Goal: Information Seeking & Learning: Stay updated

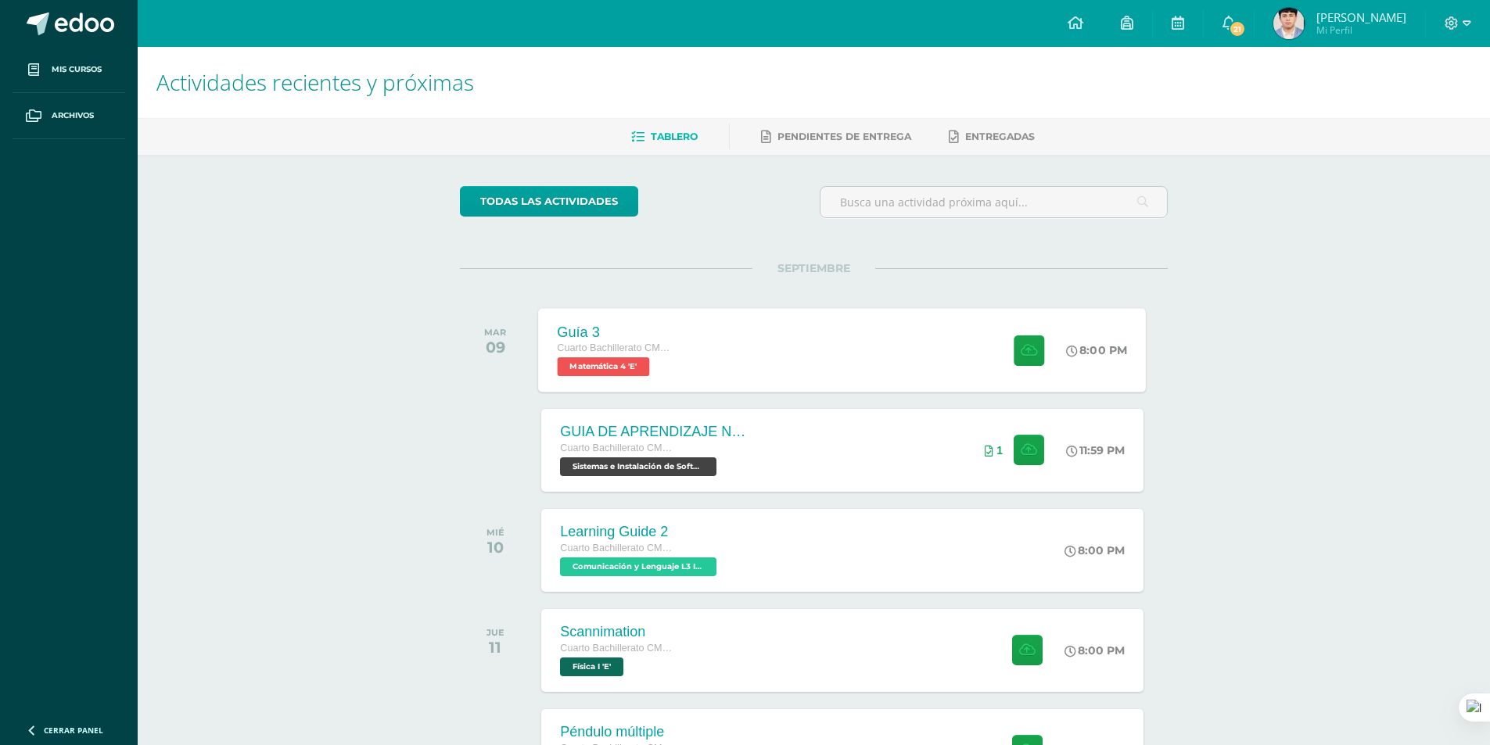
scroll to position [246, 0]
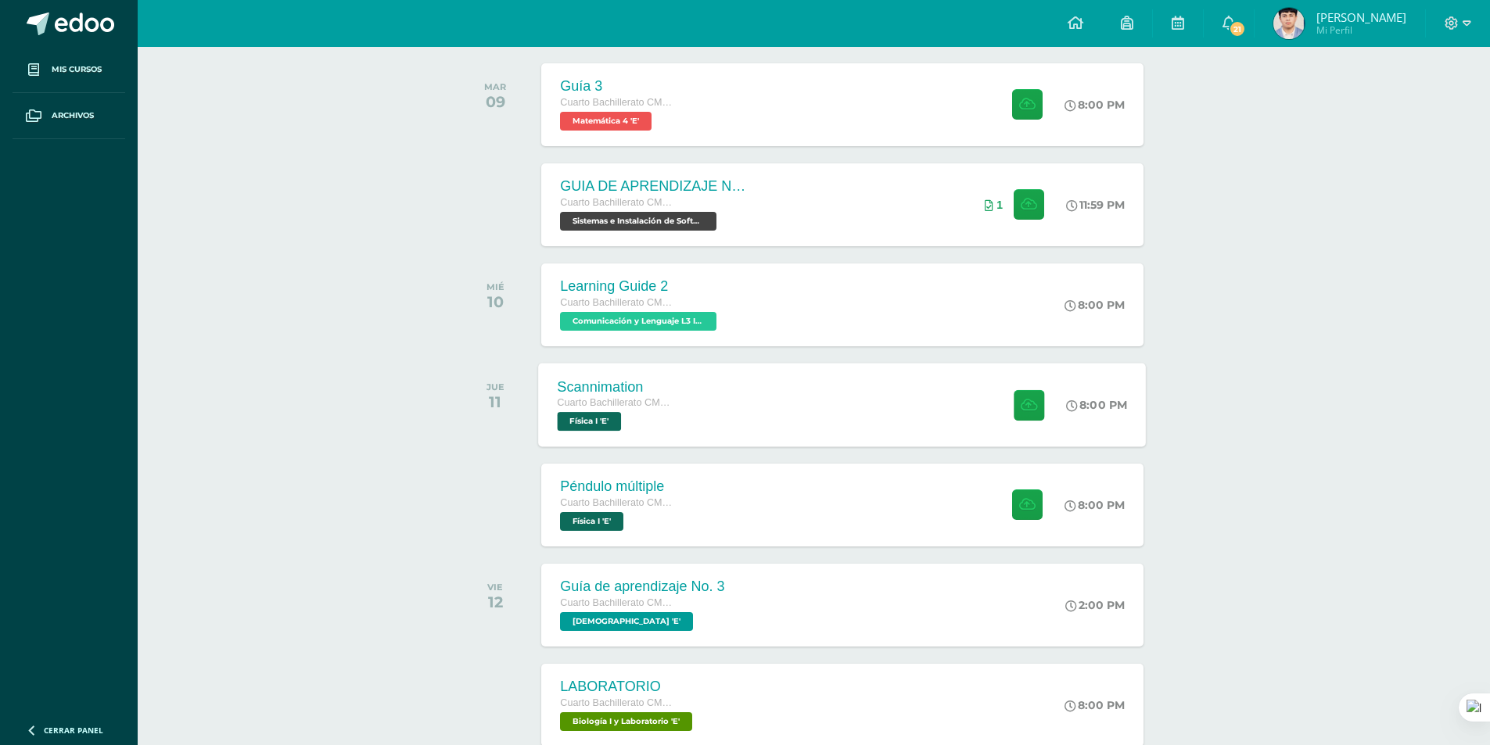
click at [765, 395] on div "Scannimation Cuarto Bachillerato CMP Bachillerato en CCLL con Orientación en Co…" at bounding box center [843, 405] width 608 height 84
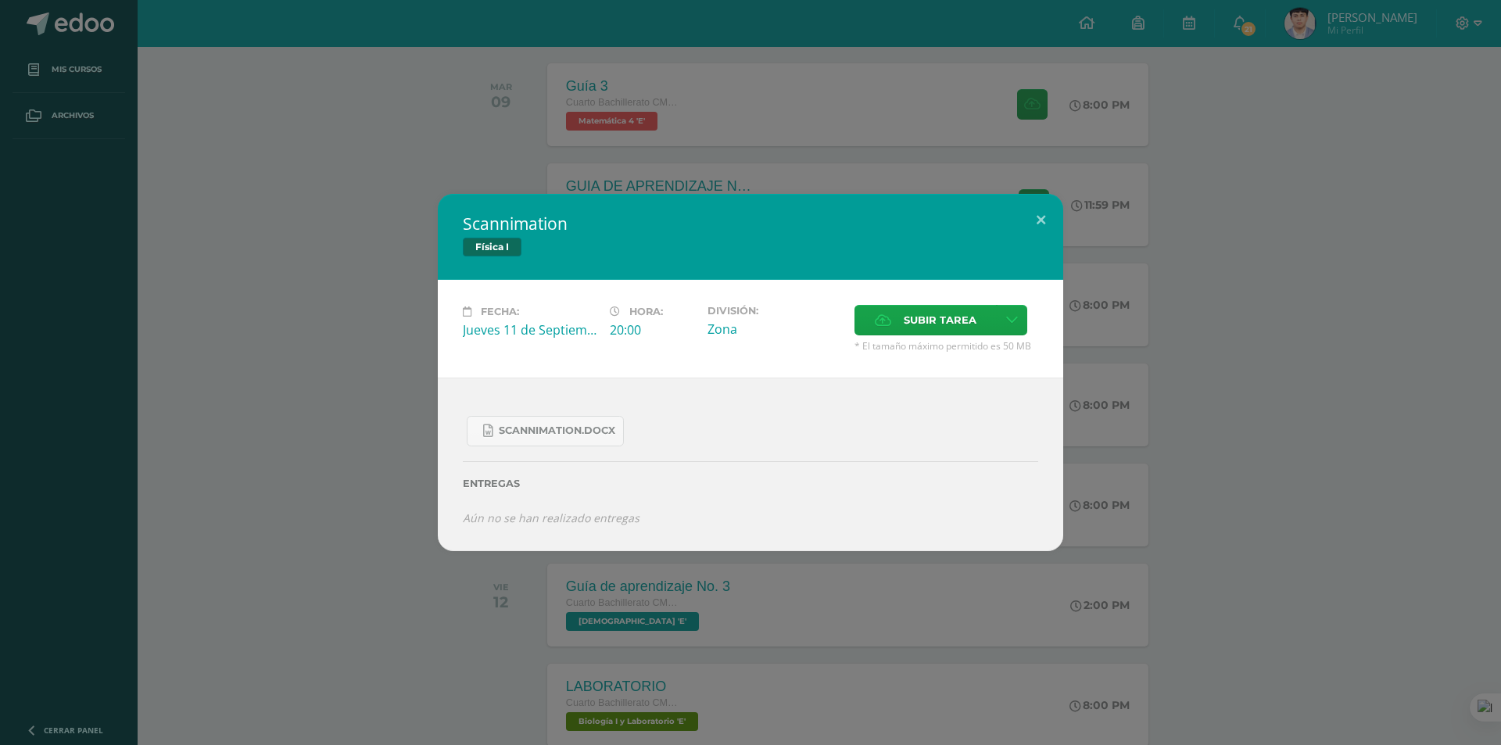
click at [375, 497] on div "Scannimation Física I Fecha: [DATE] Hora: 20:00 División: Zona Cancelar" at bounding box center [750, 372] width 1489 height 357
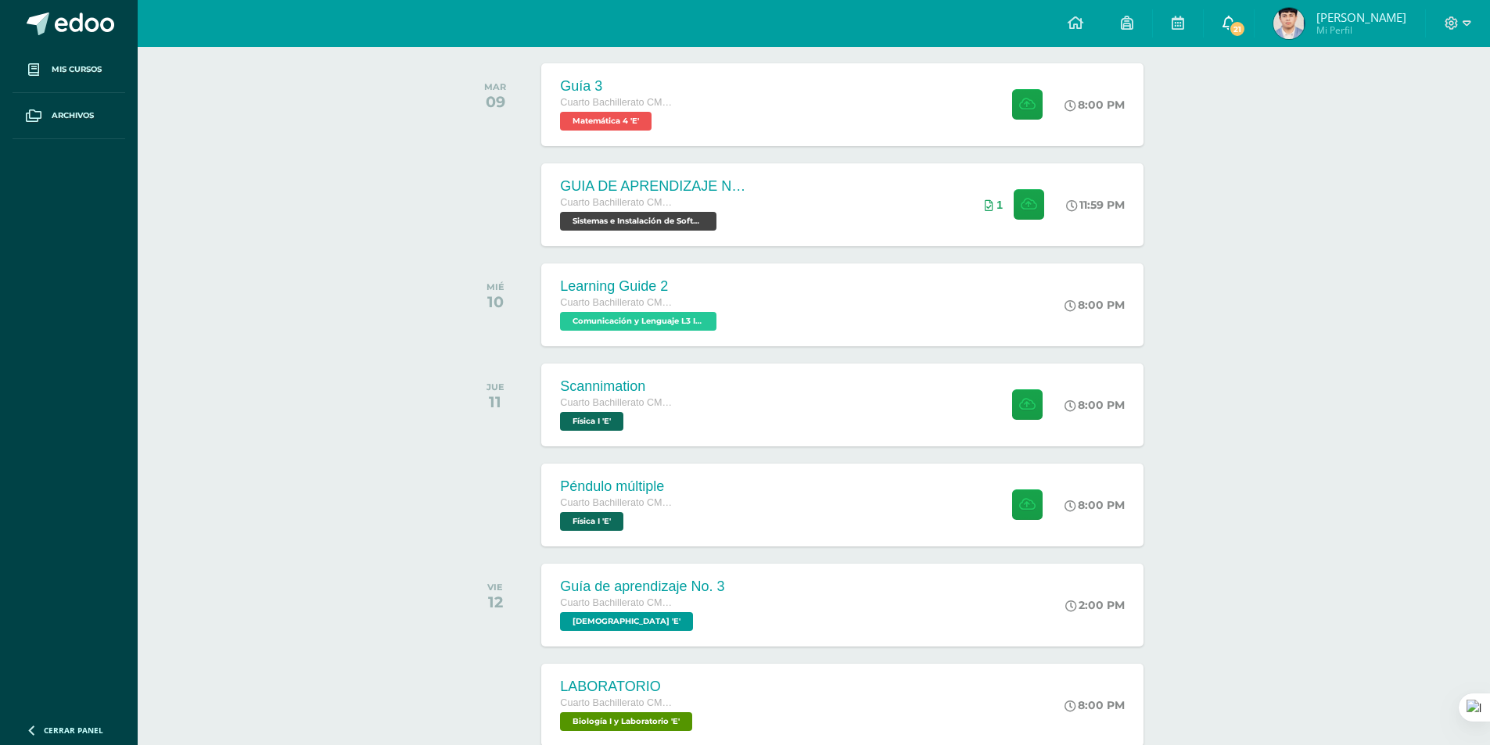
click at [1235, 19] on icon at bounding box center [1228, 23] width 13 height 14
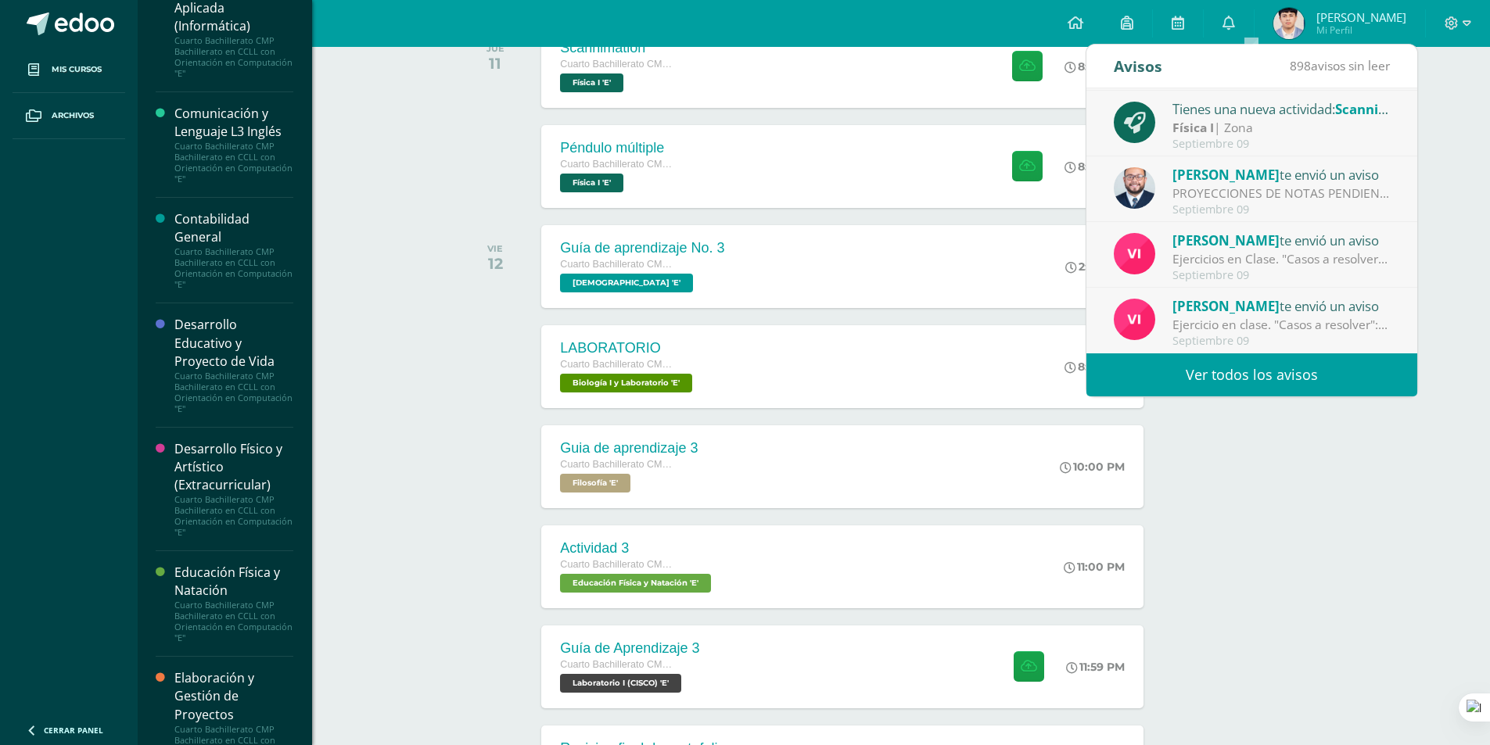
scroll to position [0, 0]
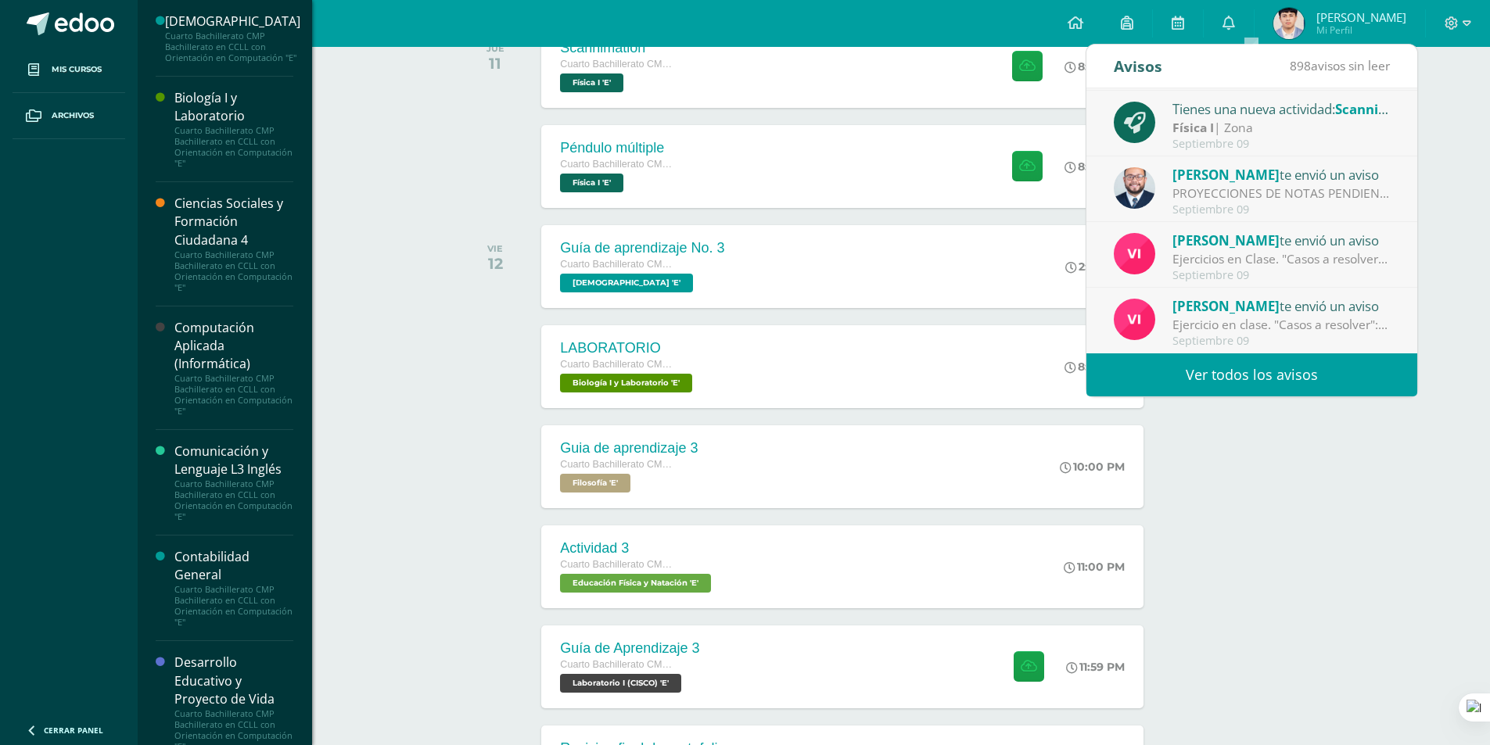
click at [218, 606] on div "Cuarto Bachillerato CMP Bachillerato en CCLL con Orientación en Computación "E"" at bounding box center [233, 606] width 119 height 44
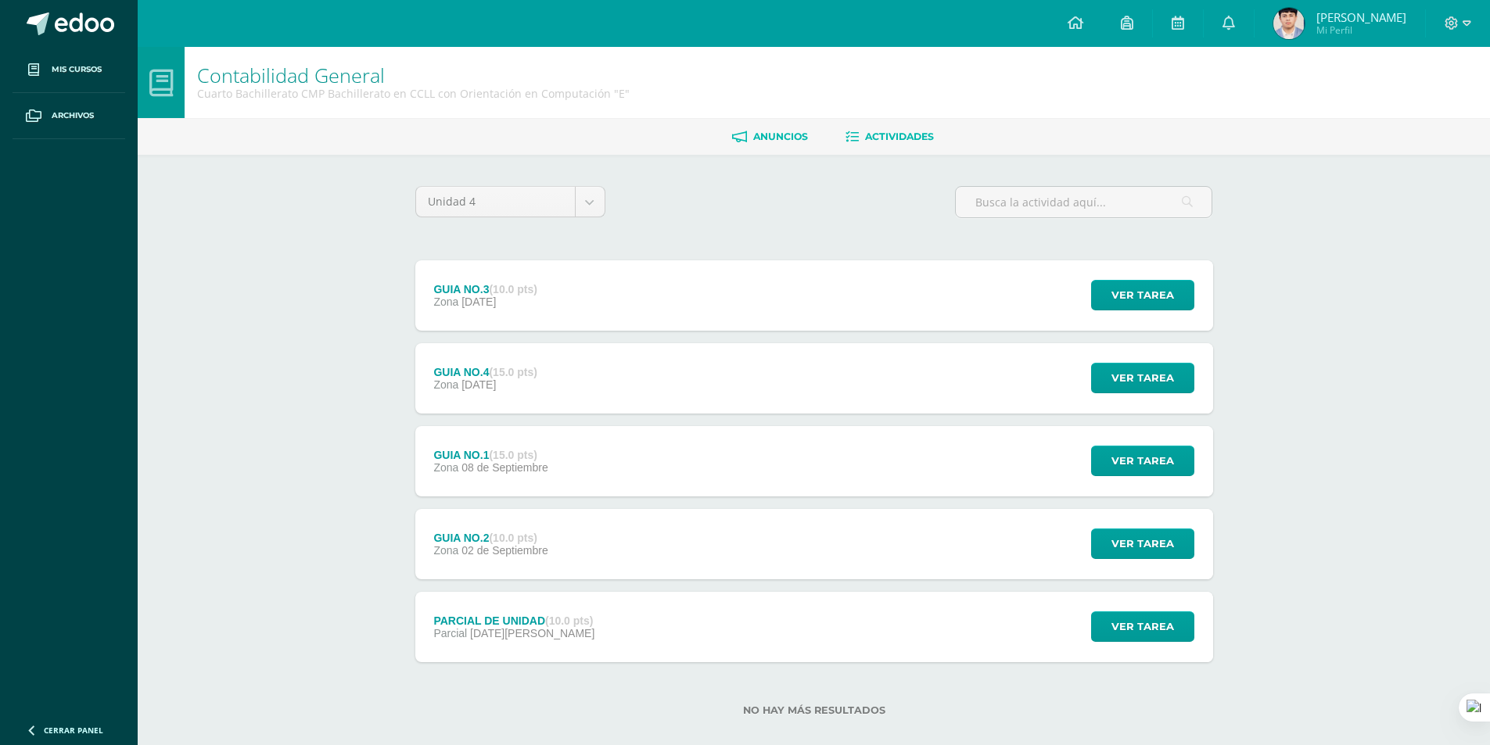
click at [779, 134] on span "Anuncios" at bounding box center [780, 137] width 55 height 12
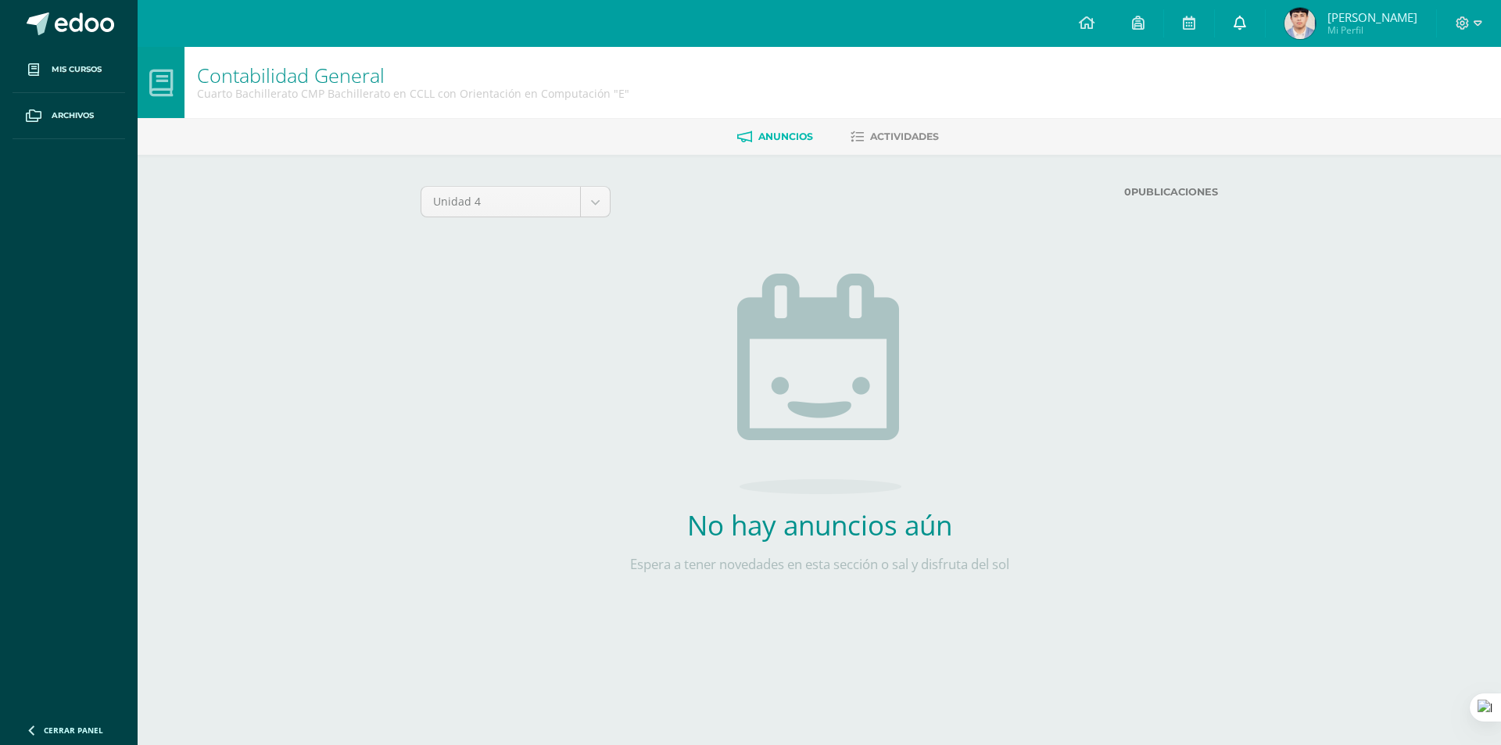
click at [1249, 34] on link at bounding box center [1240, 23] width 50 height 47
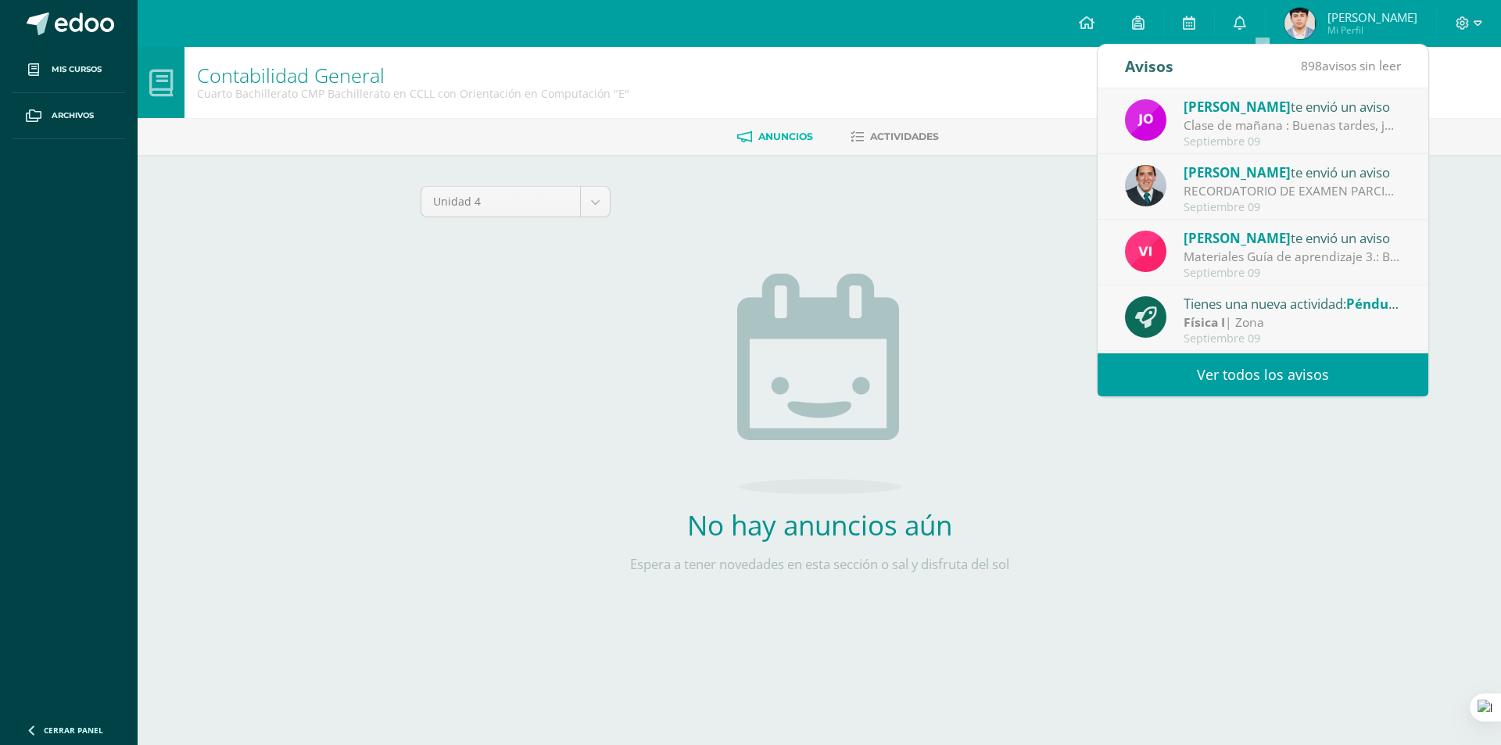
click at [1221, 365] on link "Ver todos los avisos" at bounding box center [1263, 374] width 331 height 43
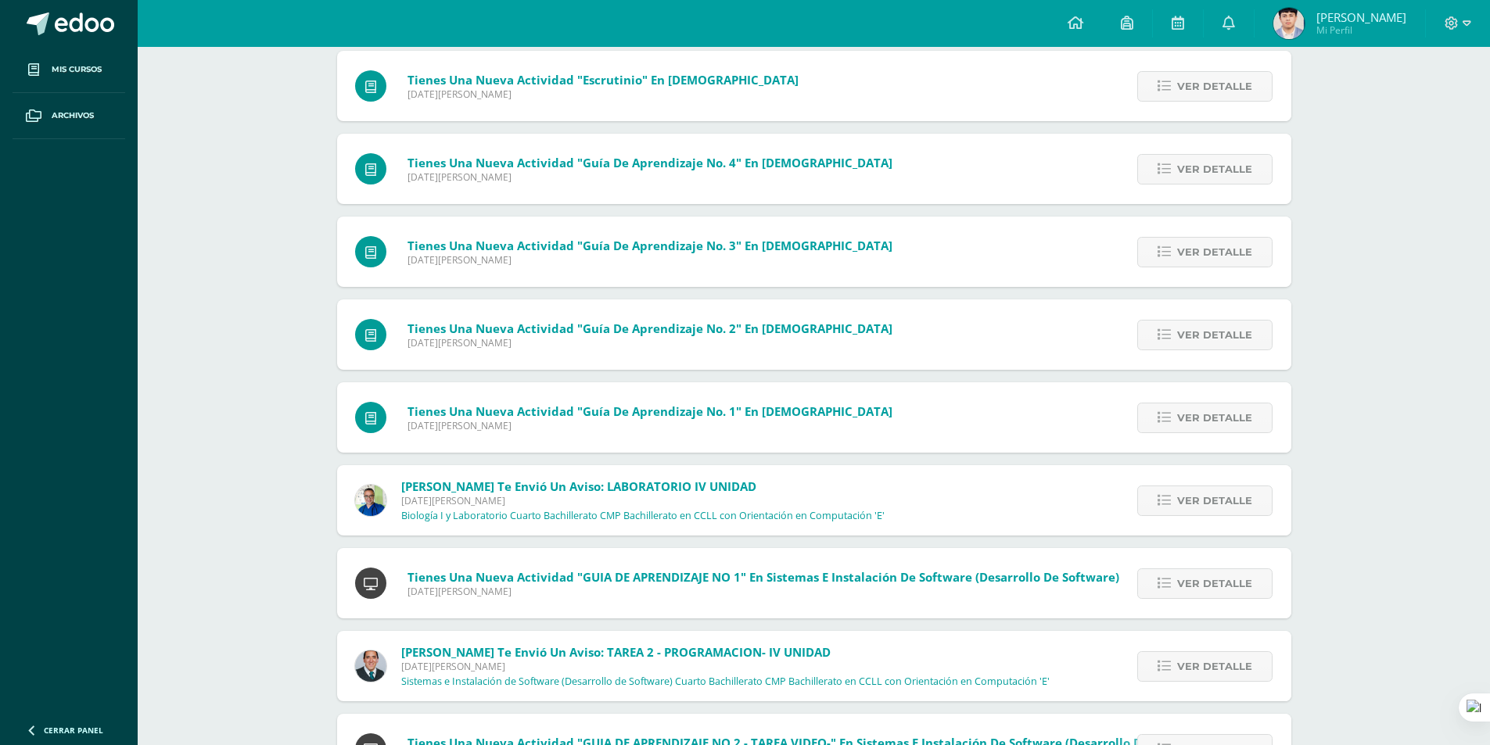
scroll to position [10129, 0]
